Goal: Task Accomplishment & Management: Use online tool/utility

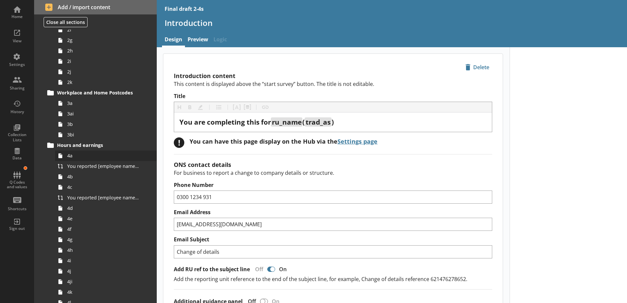
scroll to position [131, 0]
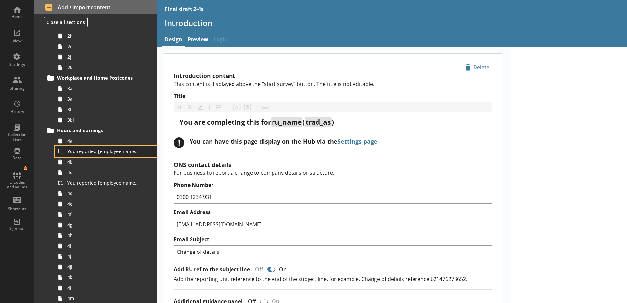
click at [95, 154] on span "You reported [employee name]'s pay period that included [Reference Date] to be …" at bounding box center [103, 151] width 73 height 6
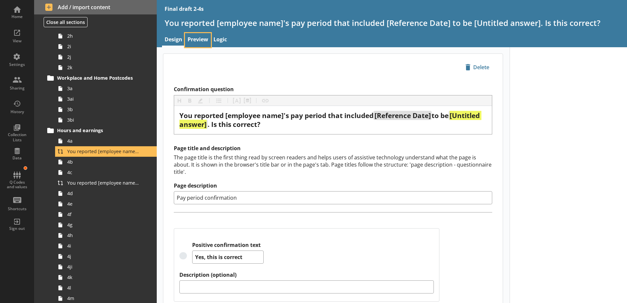
click at [196, 38] on link "Preview" at bounding box center [198, 40] width 26 height 14
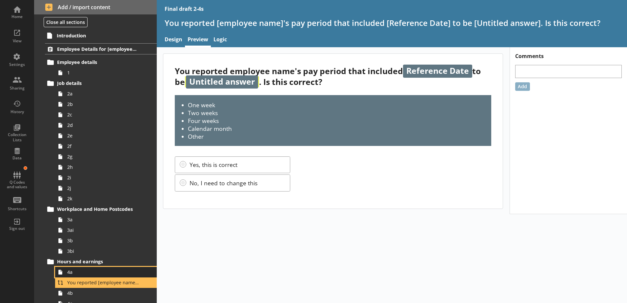
click at [82, 270] on span "4a" at bounding box center [103, 272] width 73 height 6
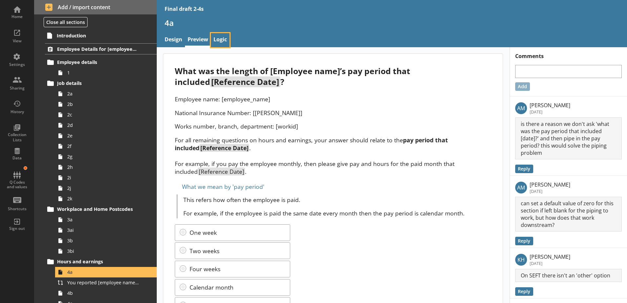
click at [221, 44] on link "Logic" at bounding box center [220, 40] width 19 height 14
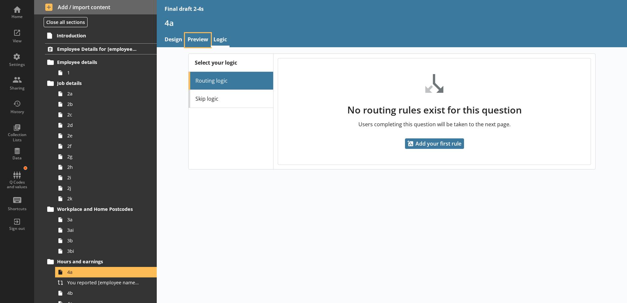
click at [198, 44] on link "Preview" at bounding box center [198, 40] width 26 height 14
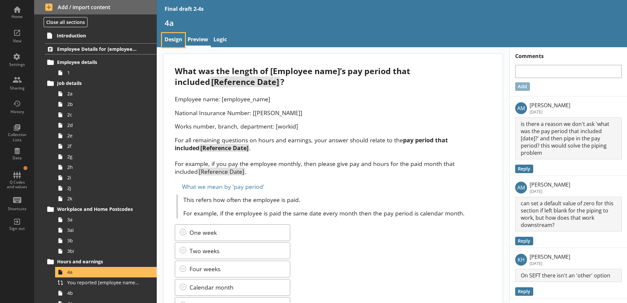
click at [177, 42] on link "Design" at bounding box center [173, 40] width 23 height 14
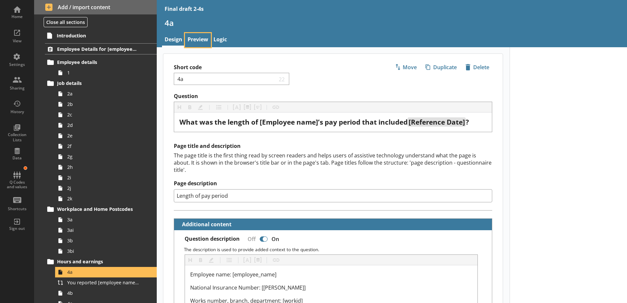
click at [197, 40] on link "Preview" at bounding box center [198, 40] width 26 height 14
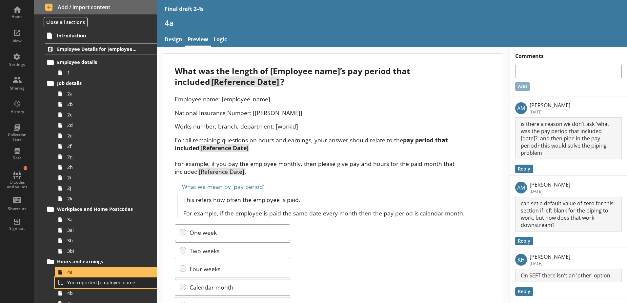
click at [90, 282] on span "You reported [employee name]'s pay period that included [Reference Date] to be …" at bounding box center [103, 282] width 73 height 6
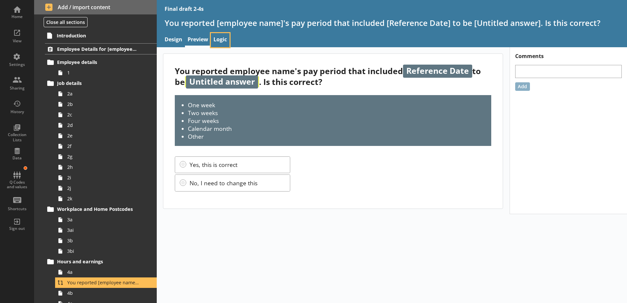
click at [212, 35] on link "Logic" at bounding box center [220, 40] width 19 height 14
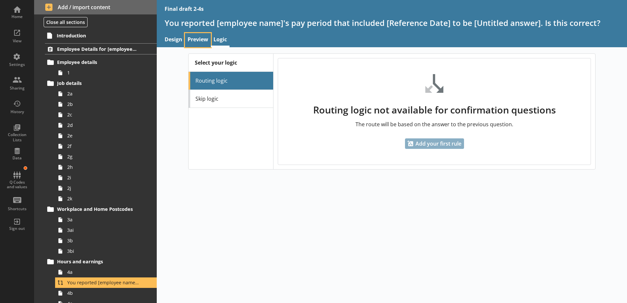
click at [198, 41] on link "Preview" at bounding box center [198, 40] width 26 height 14
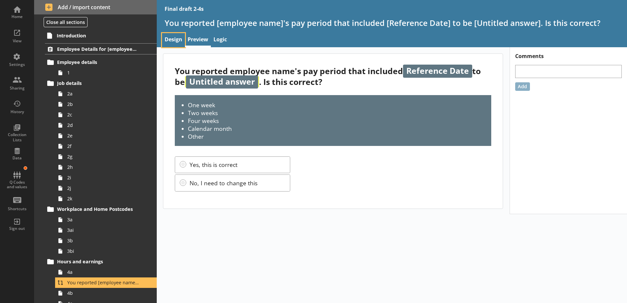
click at [177, 43] on link "Design" at bounding box center [173, 40] width 23 height 14
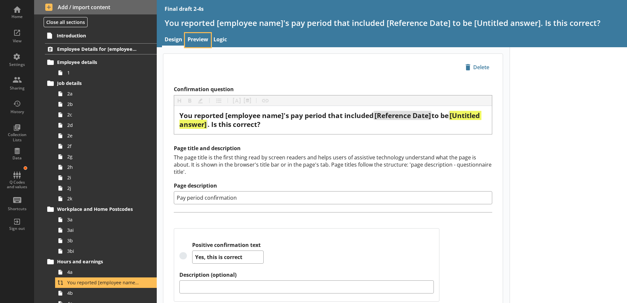
click at [196, 42] on link "Preview" at bounding box center [198, 40] width 26 height 14
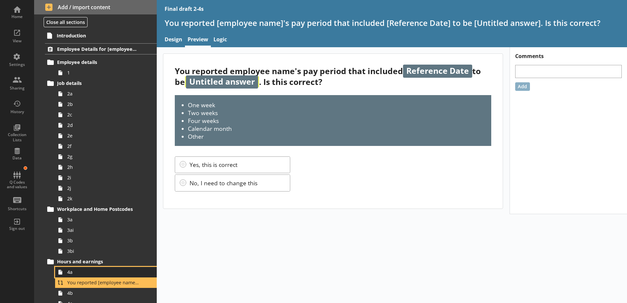
click at [73, 272] on span "4a" at bounding box center [103, 272] width 73 height 6
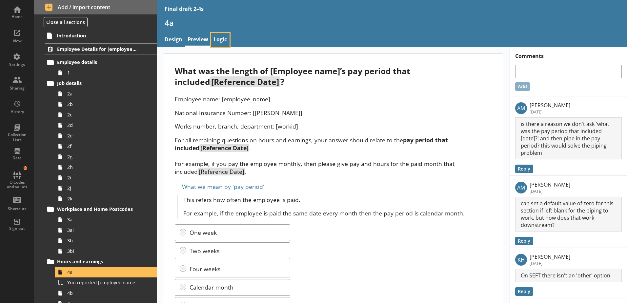
click at [220, 41] on link "Logic" at bounding box center [220, 40] width 19 height 14
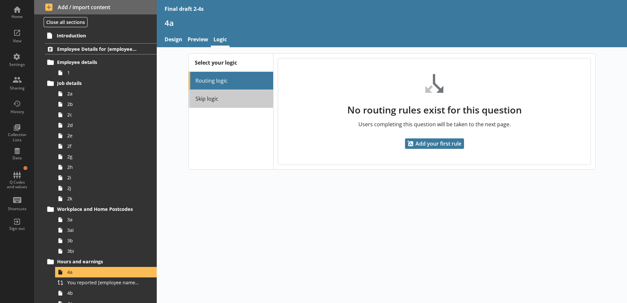
click at [218, 105] on link "Skip logic" at bounding box center [231, 99] width 85 height 18
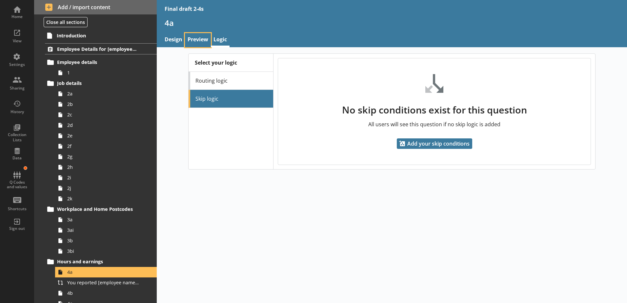
click at [199, 43] on link "Preview" at bounding box center [198, 40] width 26 height 14
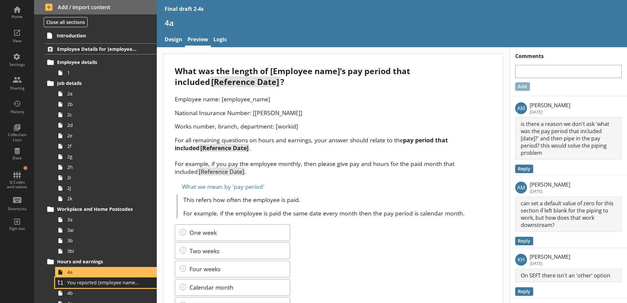
click at [97, 284] on span "You reported [employee name]'s pay period that included [Reference Date] to be …" at bounding box center [103, 282] width 73 height 6
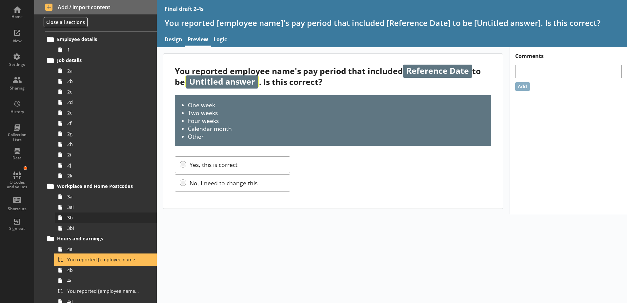
scroll to position [33, 0]
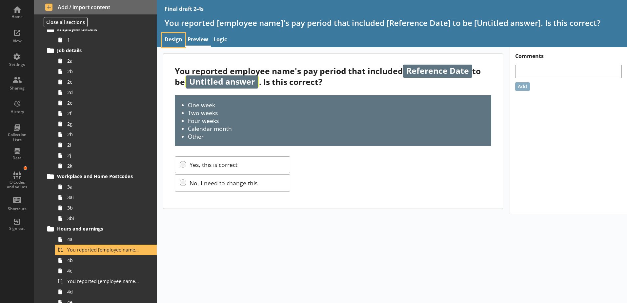
click at [178, 35] on link "Design" at bounding box center [173, 40] width 23 height 14
type textarea "x"
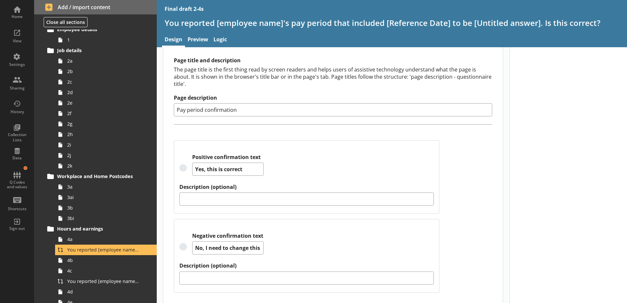
scroll to position [91, 0]
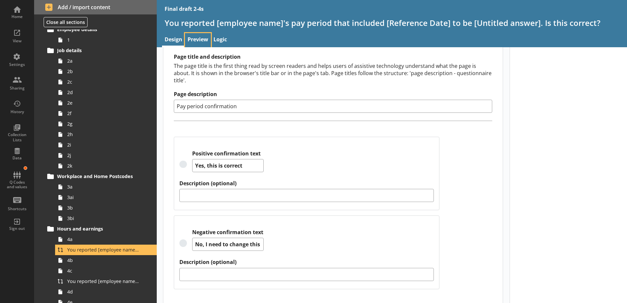
click at [204, 38] on link "Preview" at bounding box center [198, 40] width 26 height 14
